Goal: Information Seeking & Learning: Understand process/instructions

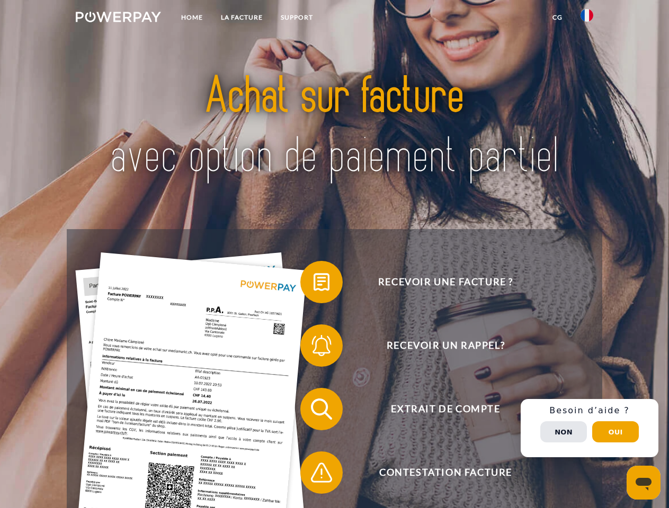
click at [118, 19] on img at bounding box center [118, 17] width 85 height 11
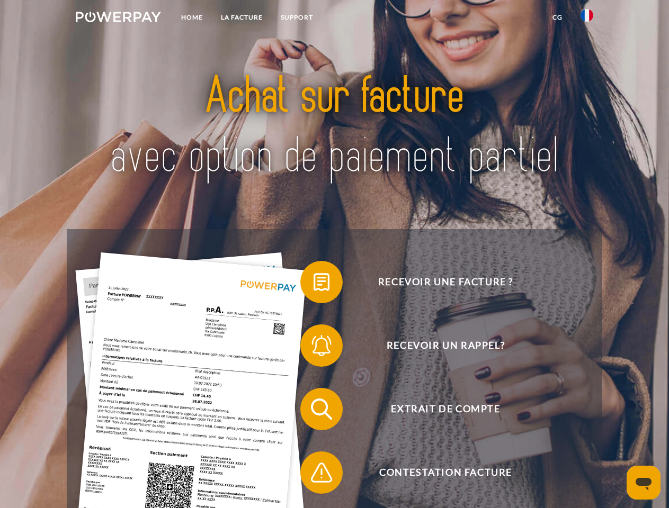
click at [587, 19] on img at bounding box center [587, 15] width 13 height 13
click at [557, 17] on link "CG" at bounding box center [557, 17] width 28 height 19
click at [314, 284] on span at bounding box center [305, 282] width 53 height 53
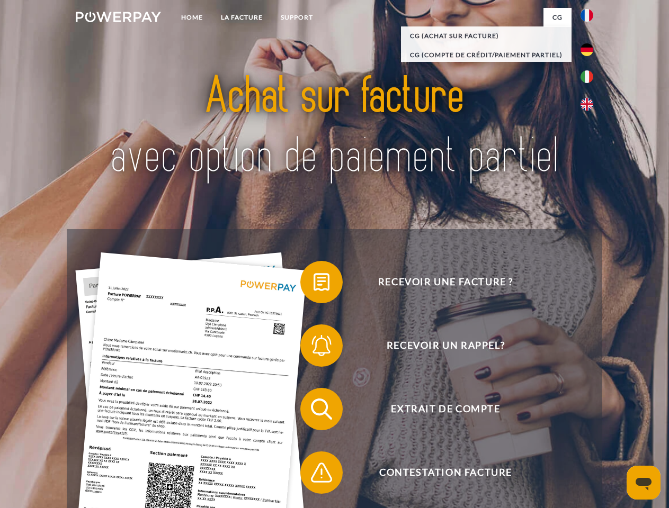
click at [314, 348] on span at bounding box center [305, 345] width 53 height 53
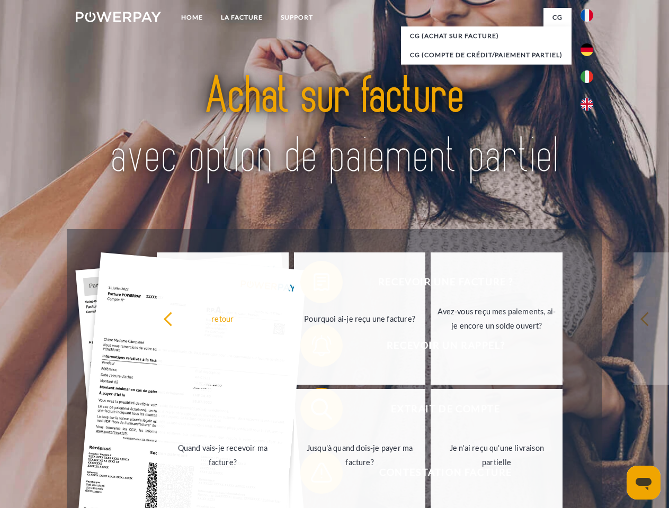
click at [314, 412] on link "Jusqu'à quand dois-je payer ma facture?" at bounding box center [360, 455] width 132 height 132
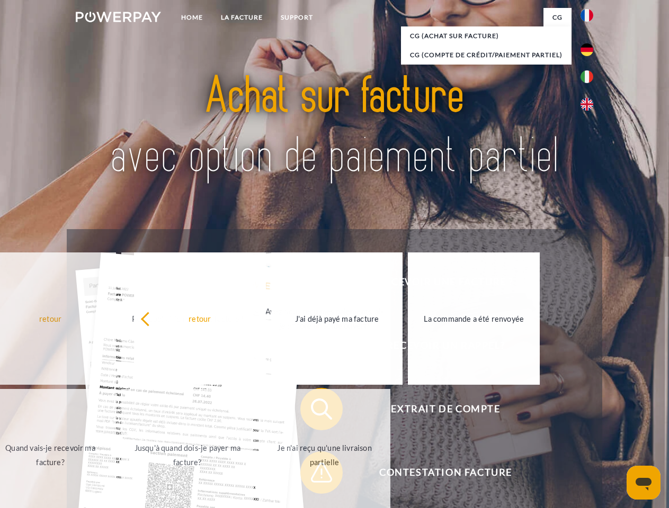
click at [314, 475] on span at bounding box center [305, 473] width 53 height 53
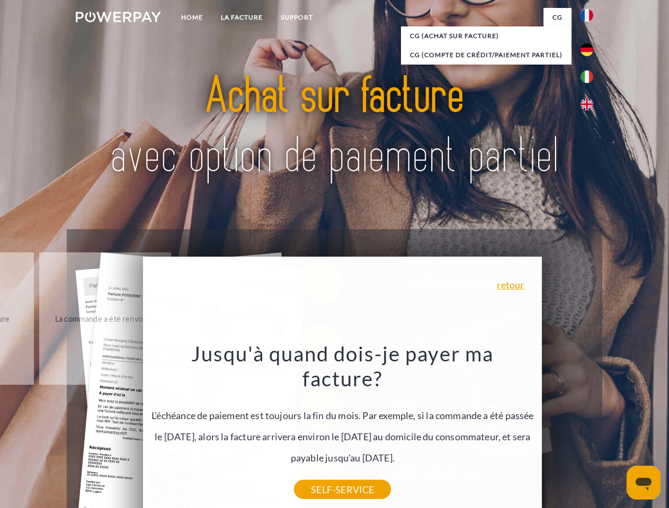
click at [590, 429] on div "Recevoir une facture ? Recevoir un rappel? Extrait de compte retour" at bounding box center [334, 441] width 535 height 424
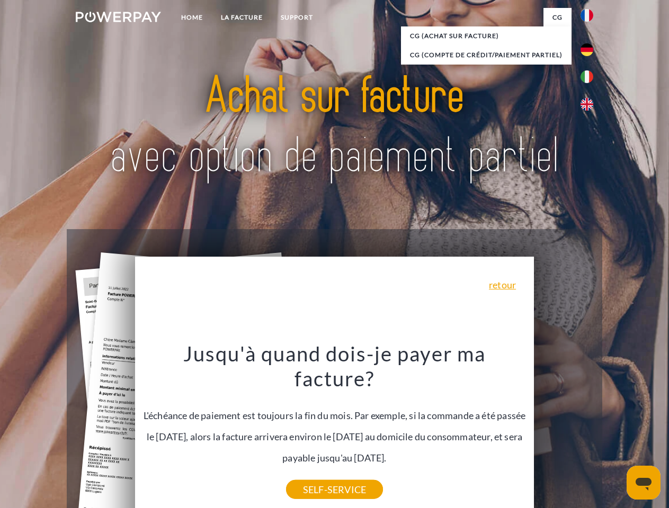
click at [564, 431] on span "Extrait de compte" at bounding box center [446, 409] width 260 height 42
click at [615, 432] on header "Home LA FACTURE Support" at bounding box center [334, 365] width 669 height 731
